Goal: Navigation & Orientation: Go to known website

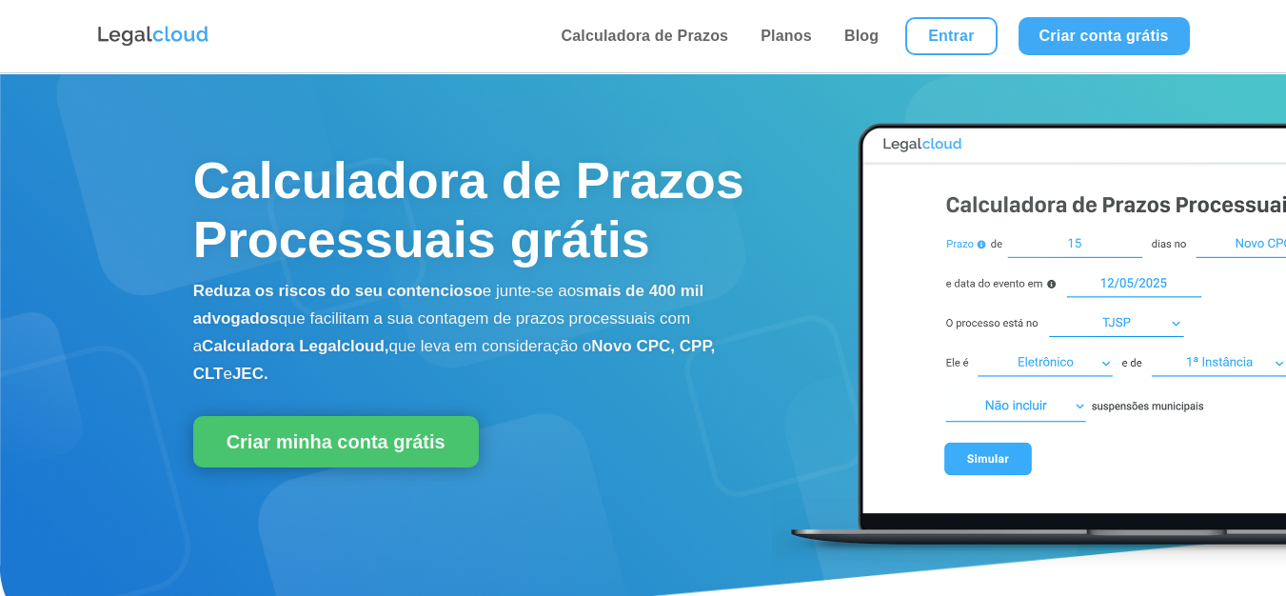
click at [980, 12] on li "Entrar" at bounding box center [951, 36] width 112 height 72
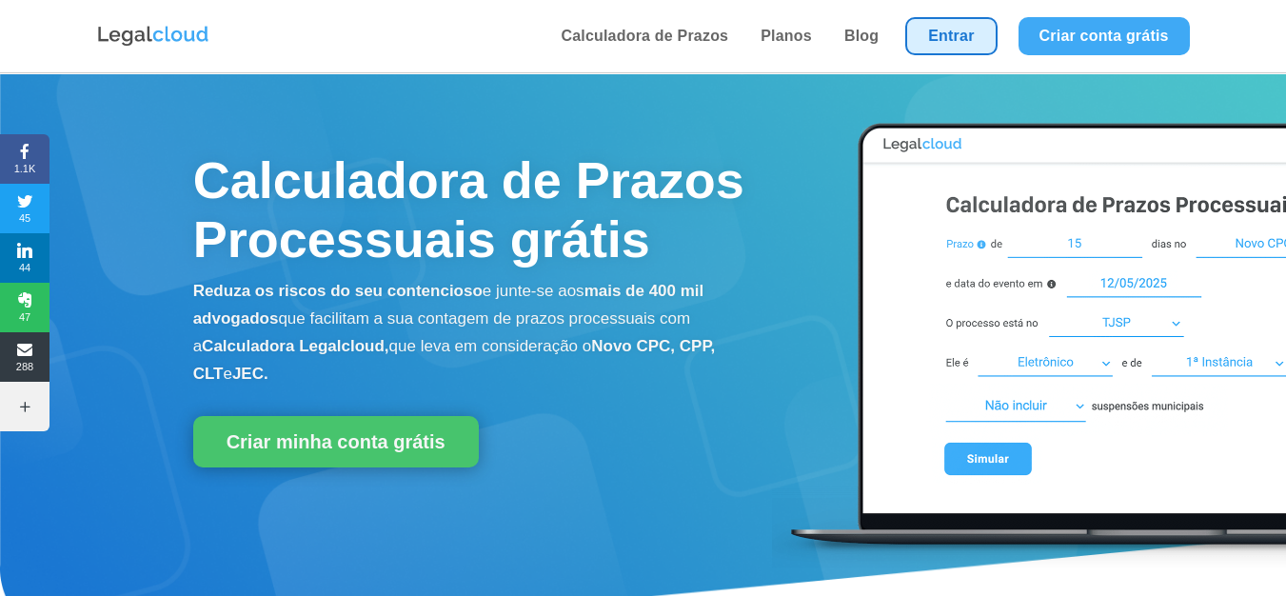
click at [959, 32] on link "Entrar" at bounding box center [951, 36] width 91 height 38
click at [915, 18] on link "Entrar" at bounding box center [951, 36] width 91 height 38
